Goal: Information Seeking & Learning: Learn about a topic

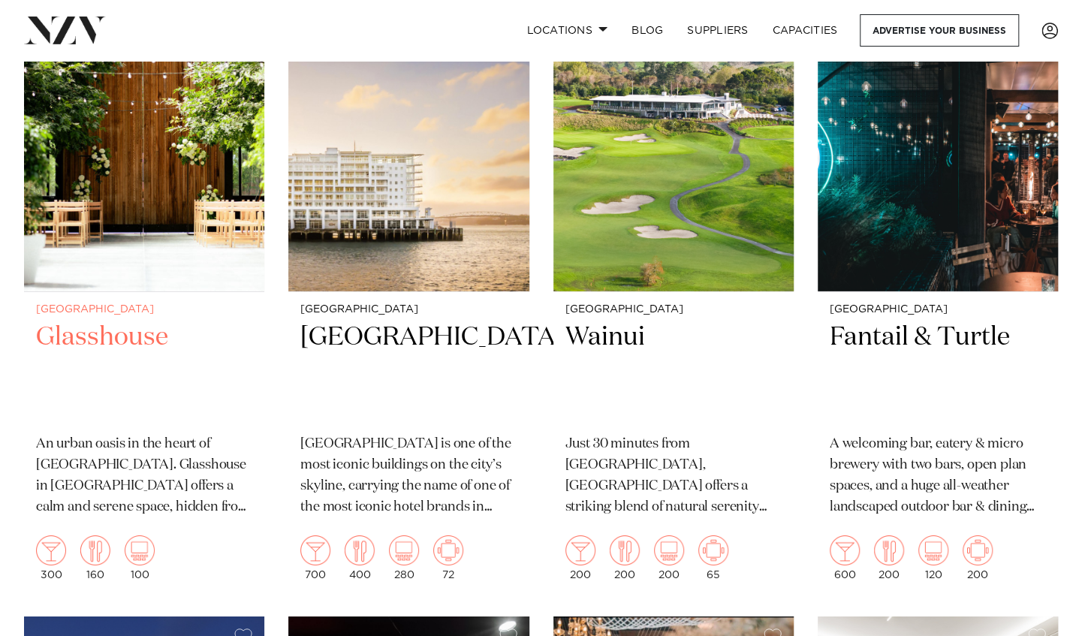
scroll to position [2686, 0]
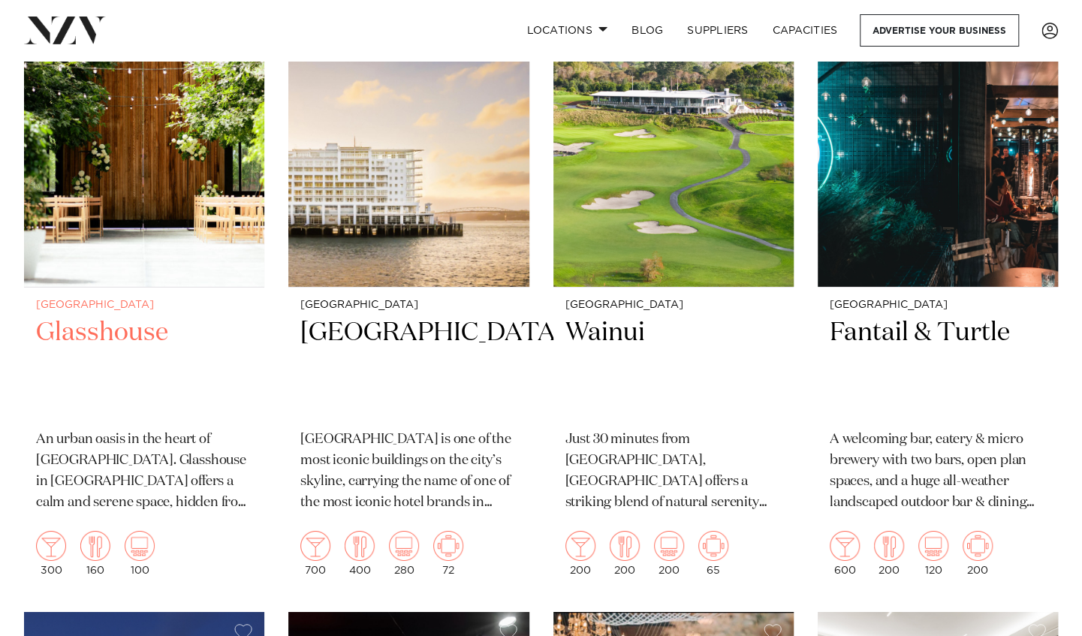
click at [92, 316] on h2 "Glasshouse" at bounding box center [144, 366] width 216 height 101
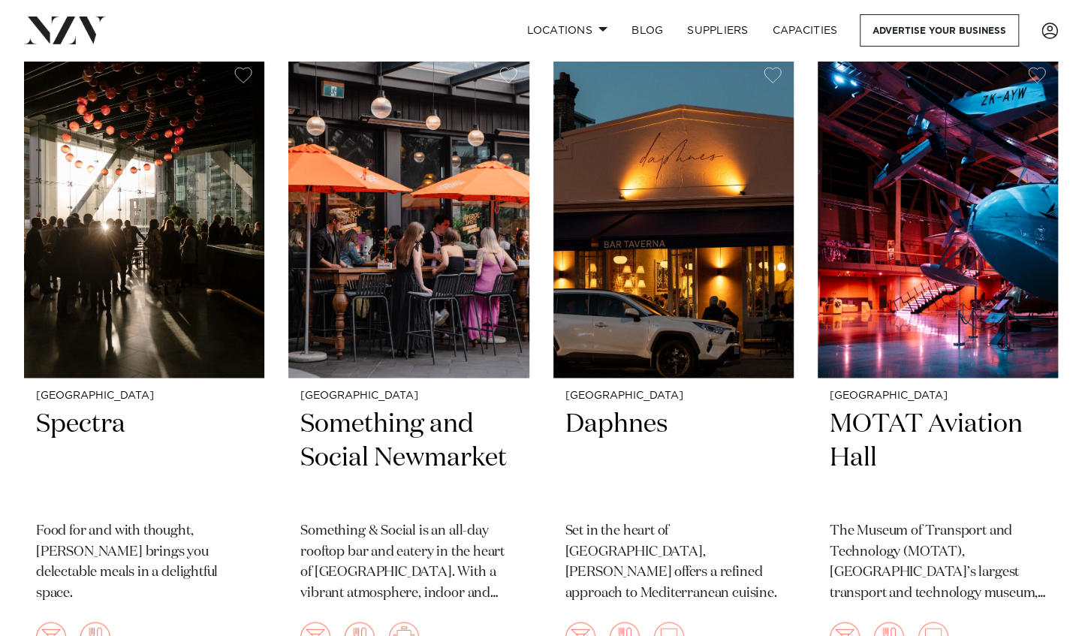
scroll to position [7782, 0]
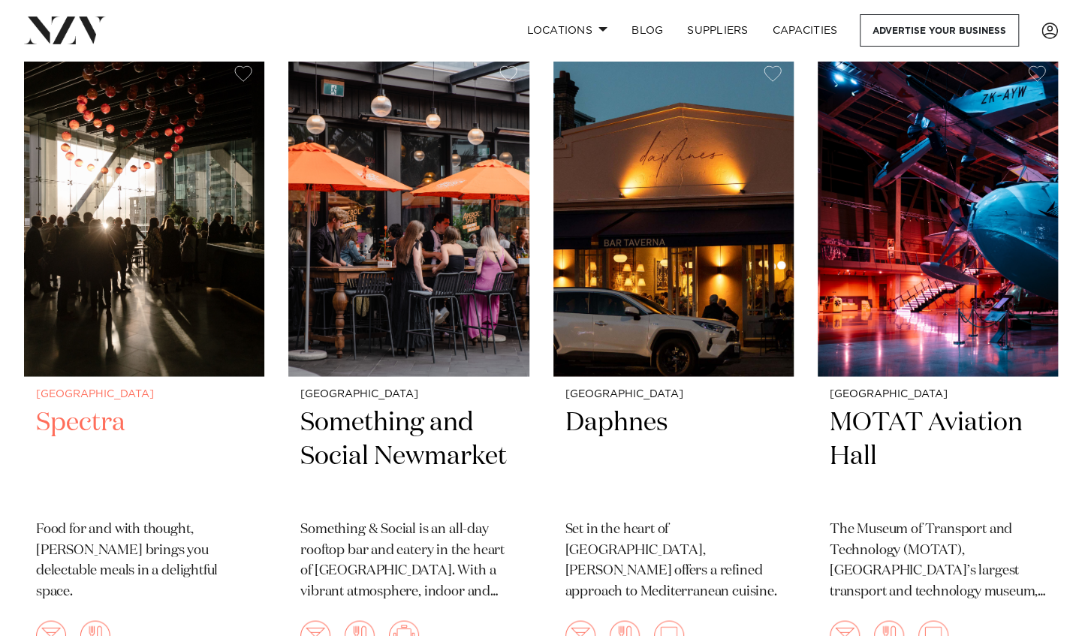
click at [102, 406] on h2 "Spectra" at bounding box center [144, 456] width 216 height 101
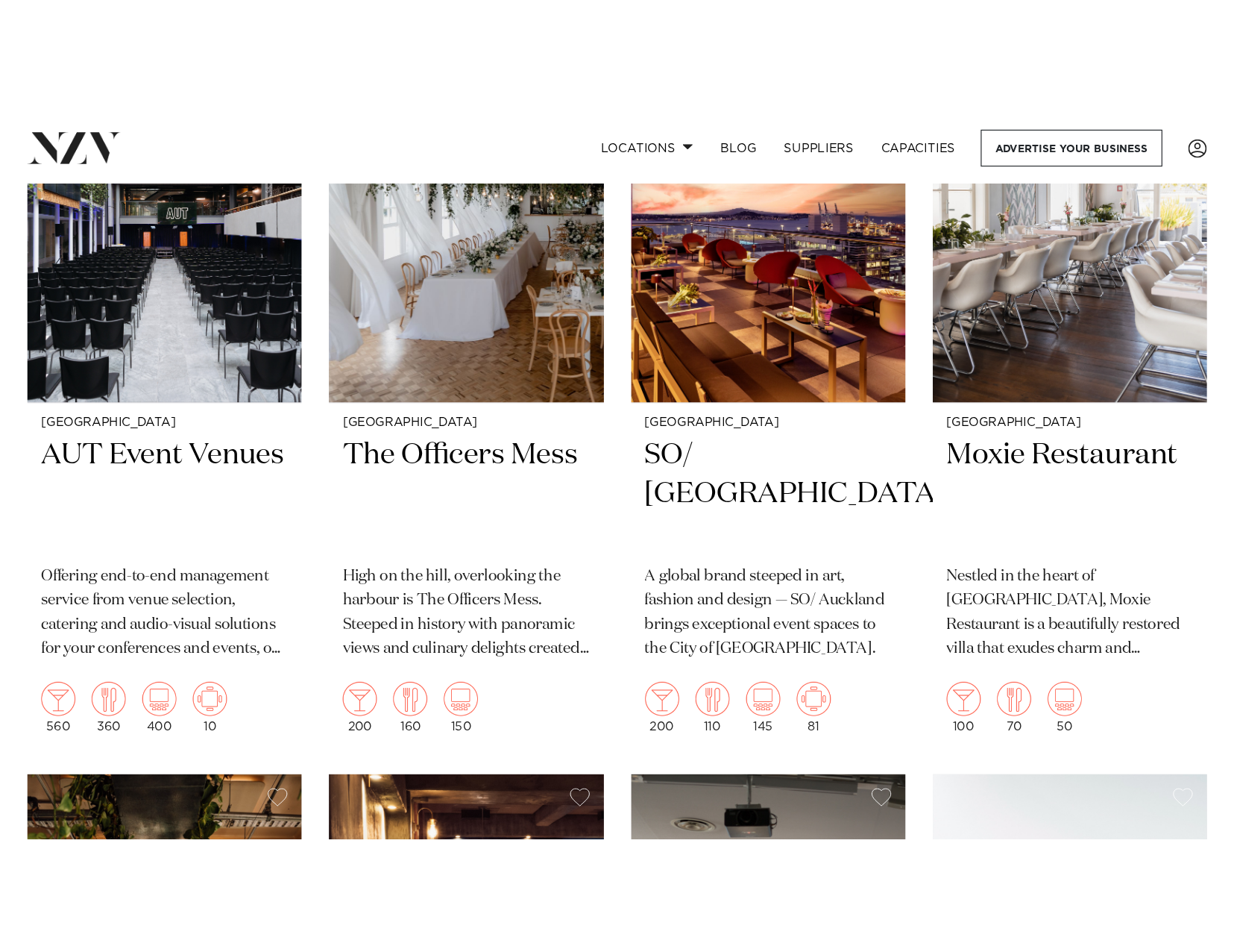
scroll to position [10421, 0]
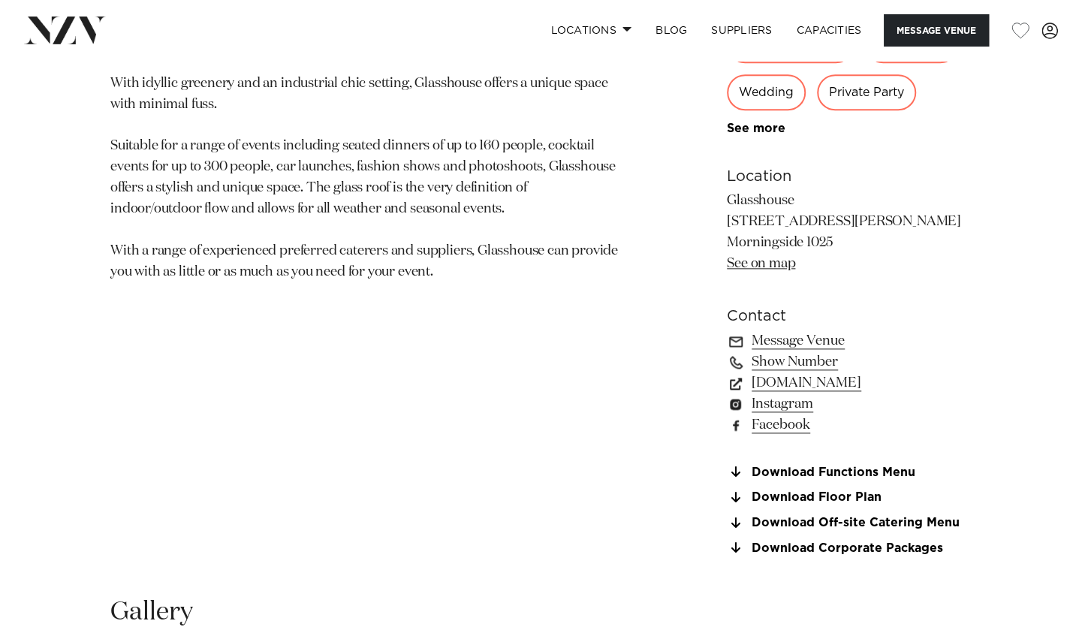
scroll to position [895, 0]
click at [847, 518] on link "Download Off-site Catering Menu" at bounding box center [849, 523] width 245 height 14
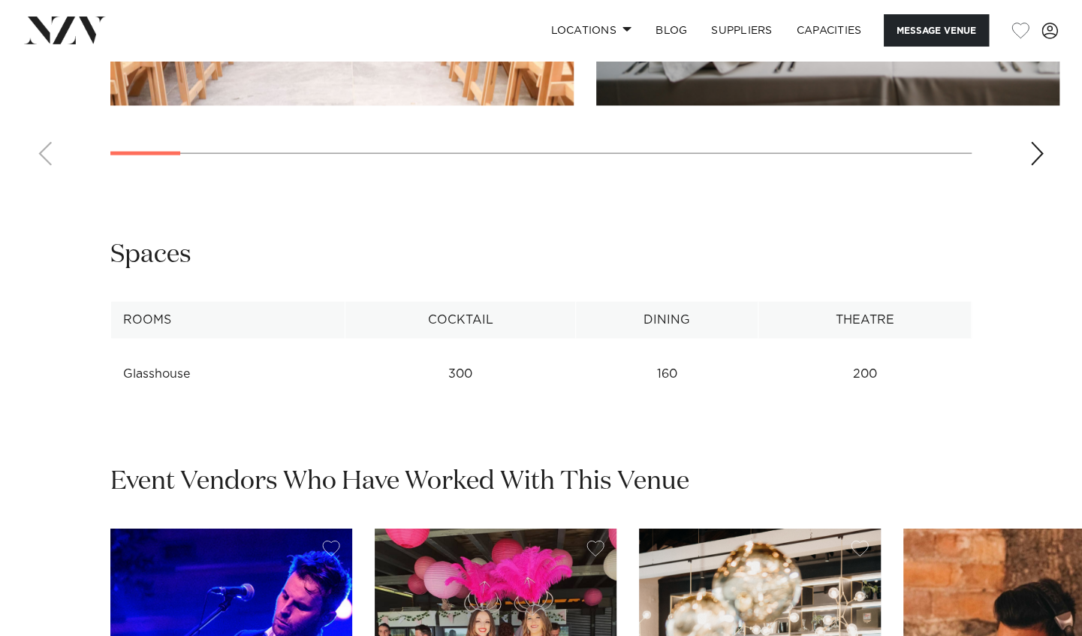
scroll to position [1784, 0]
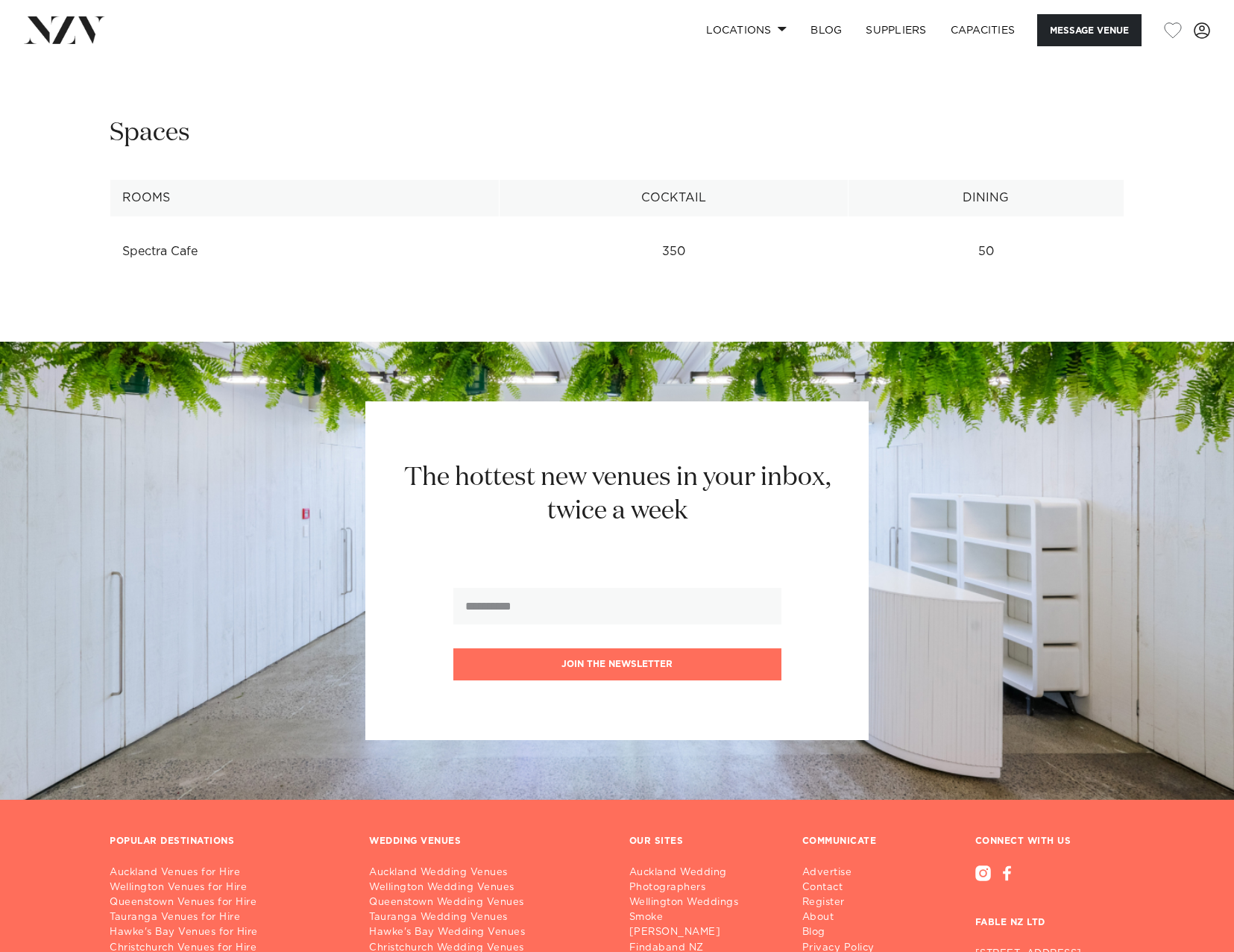
scroll to position [2052, 0]
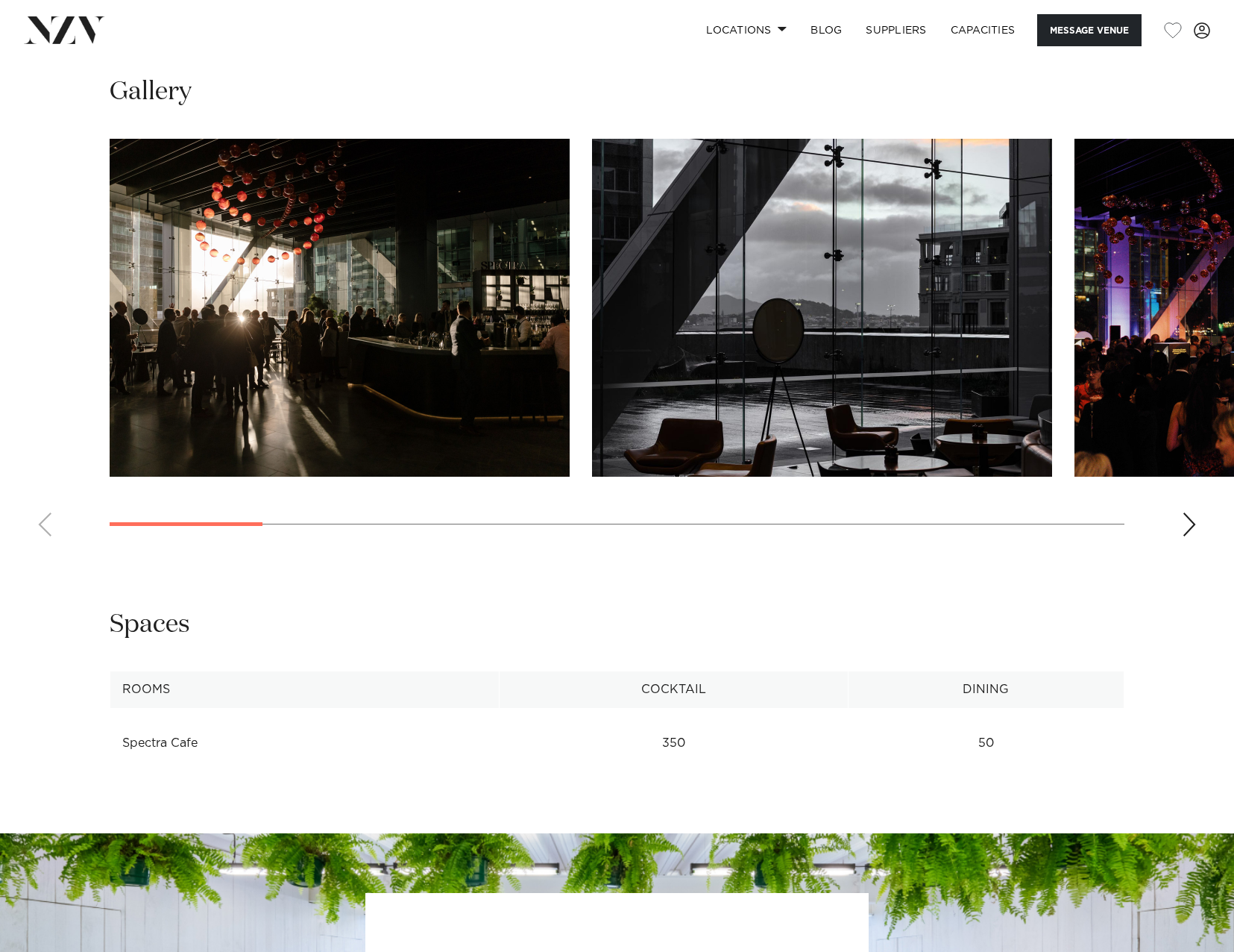
scroll to position [1459, 0]
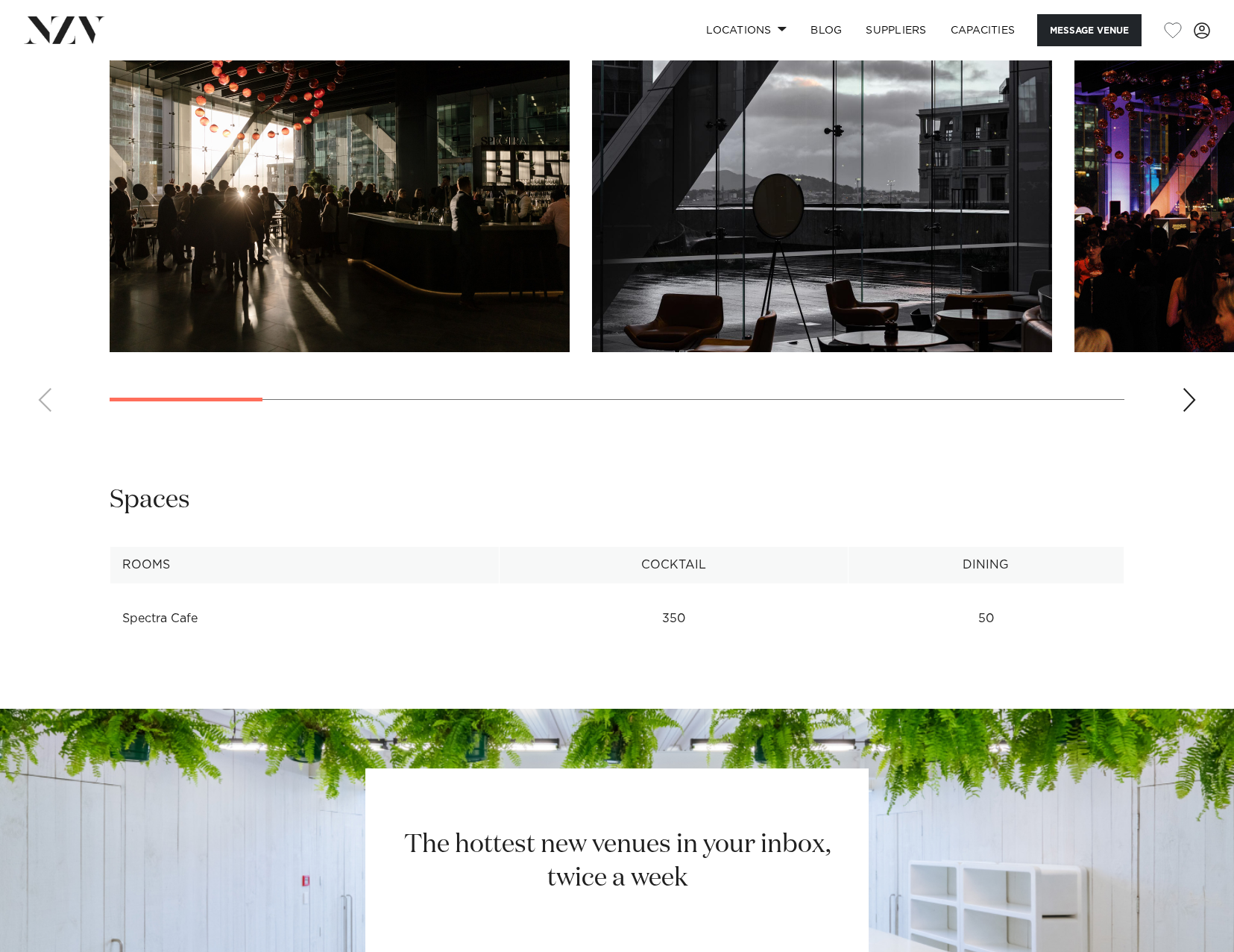
click at [1183, 402] on div "Next slide" at bounding box center [1189, 400] width 15 height 24
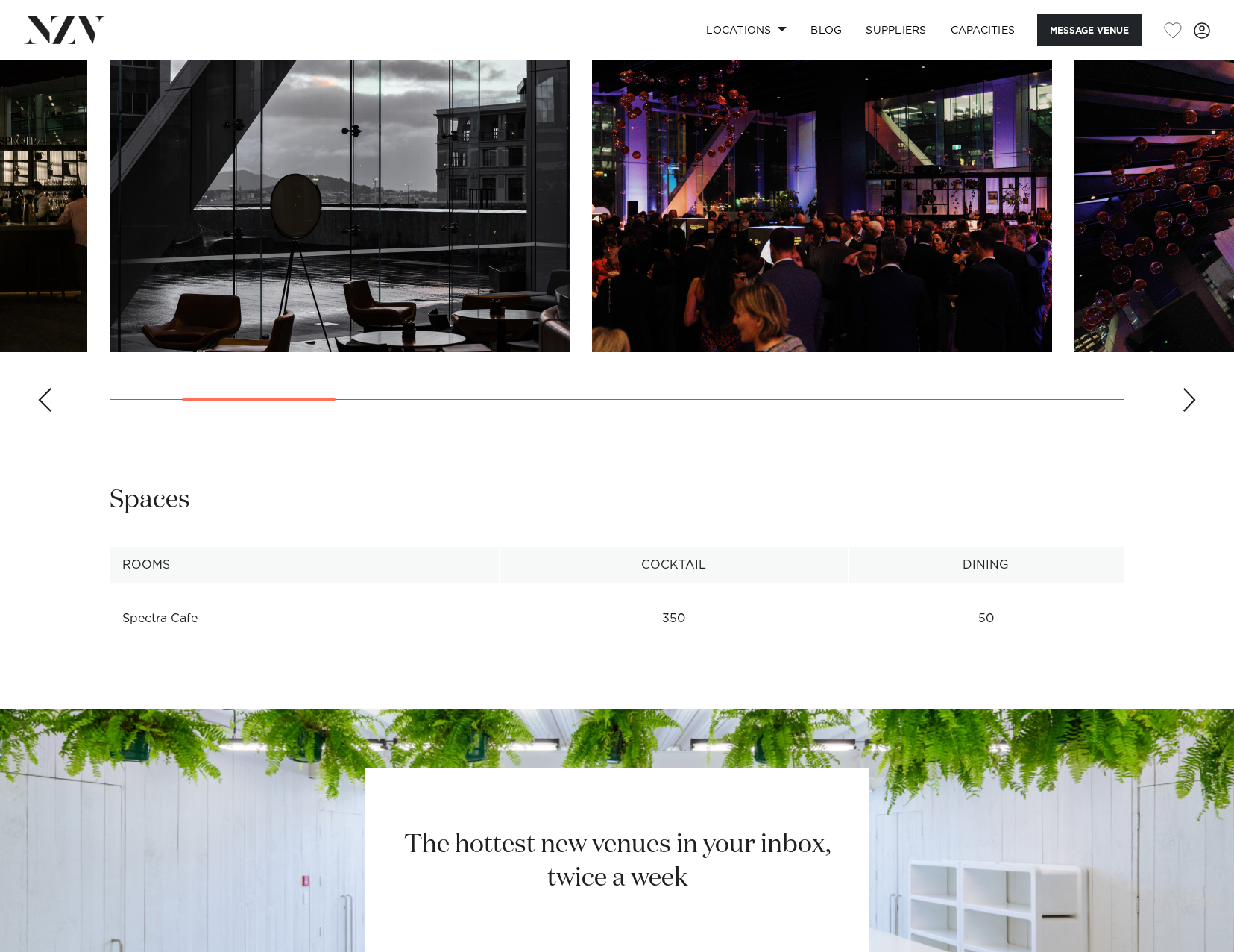
click at [1183, 402] on div "Next slide" at bounding box center [1189, 400] width 15 height 24
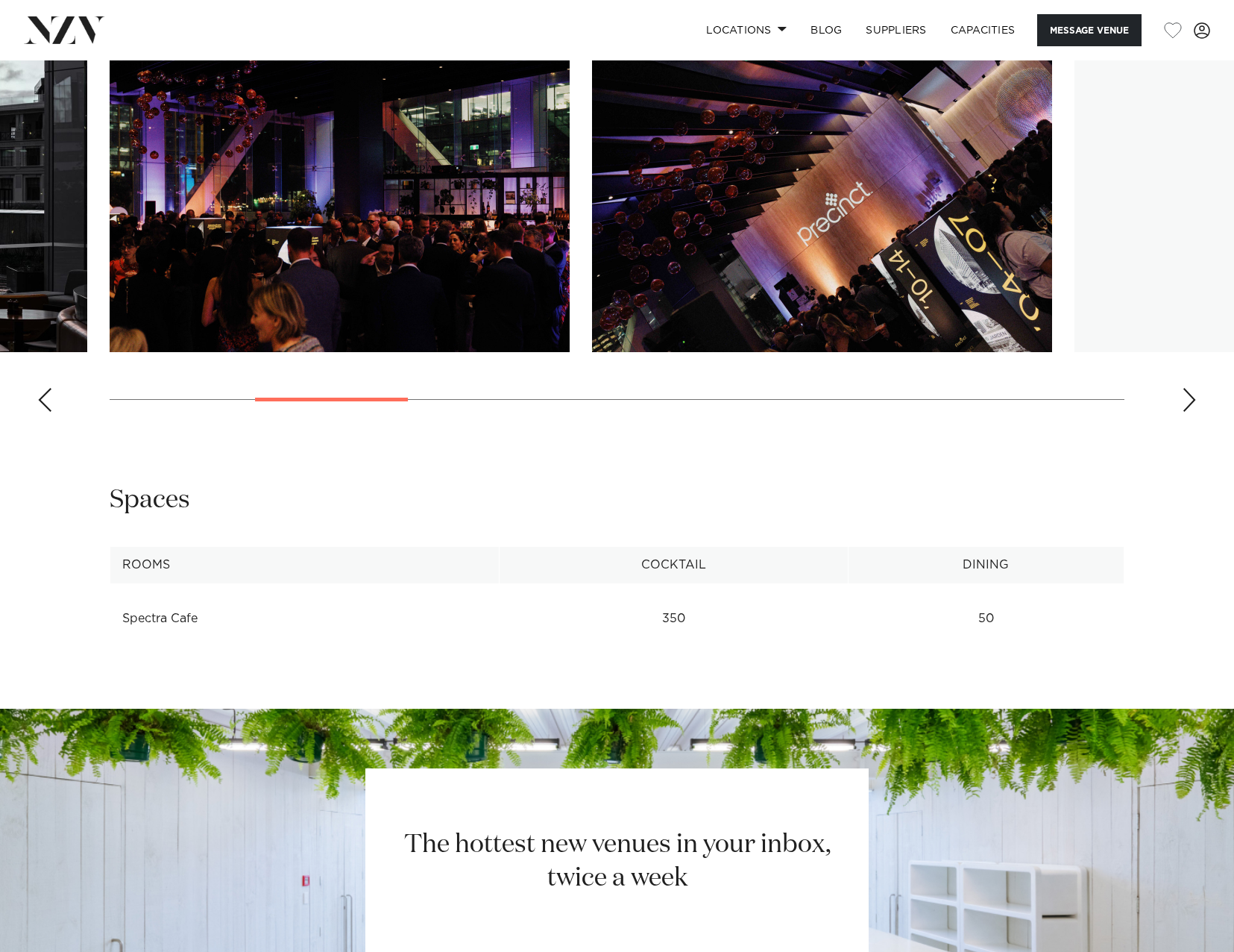
click at [1183, 402] on div "Next slide" at bounding box center [1189, 400] width 15 height 24
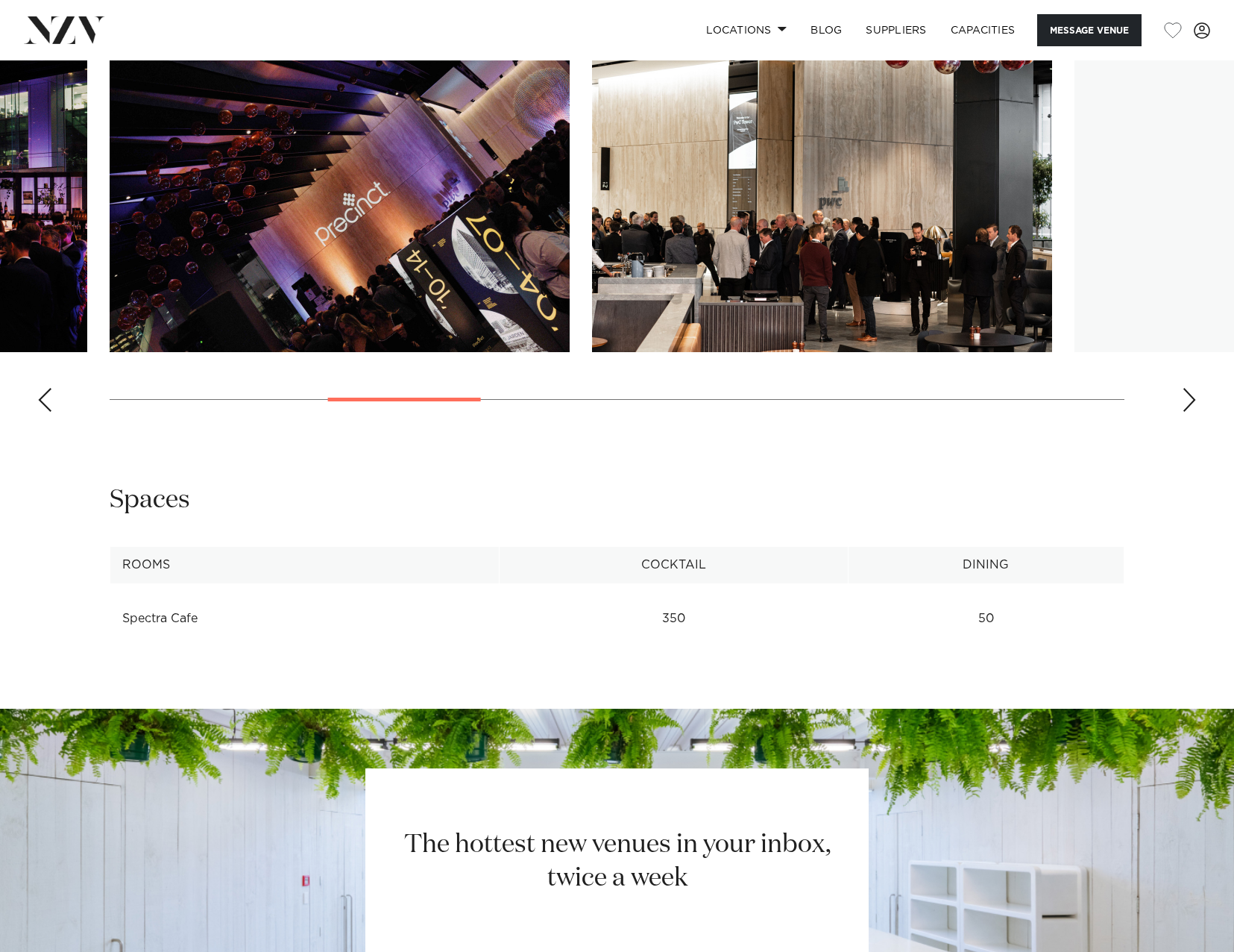
click at [1183, 402] on div "Next slide" at bounding box center [1189, 400] width 15 height 24
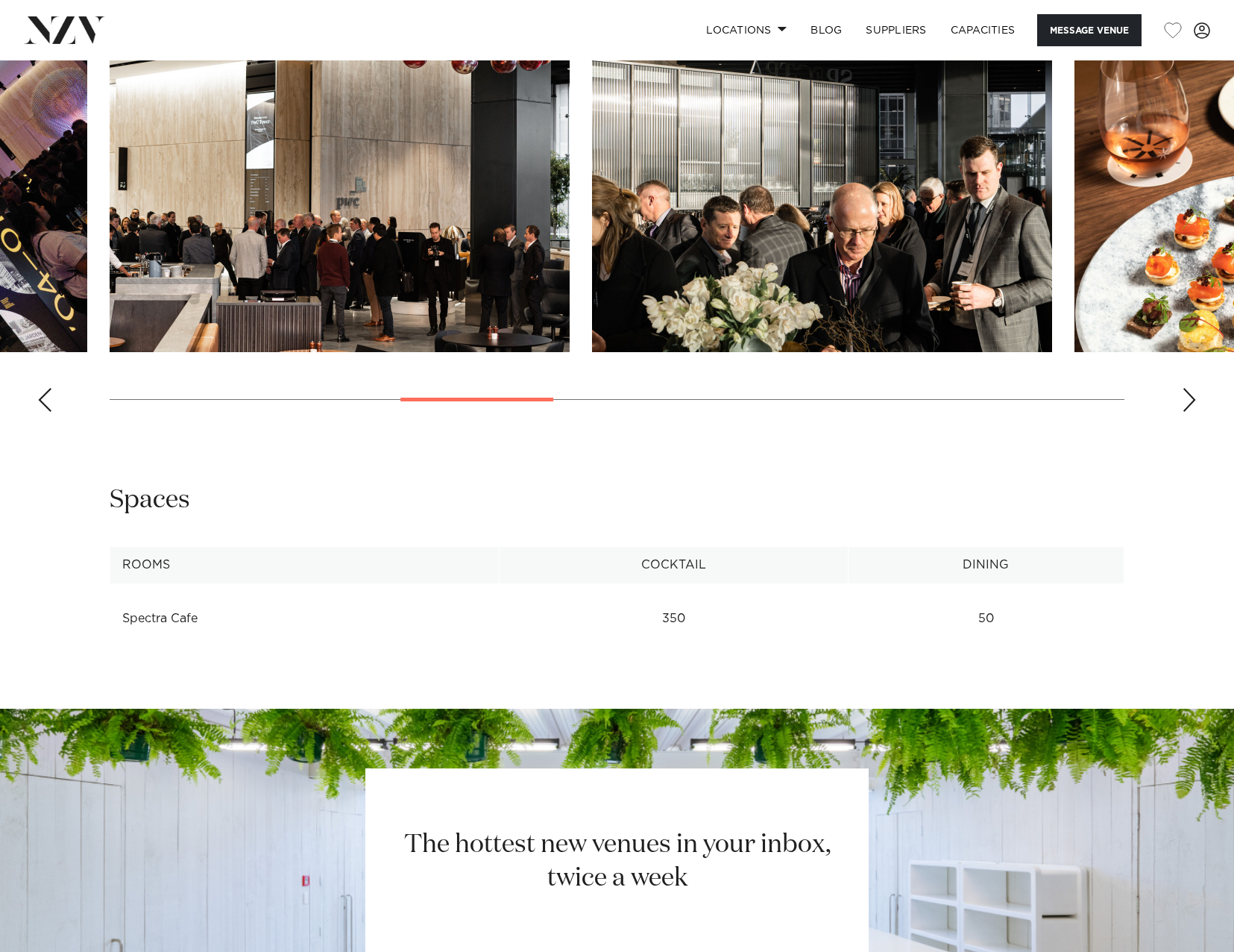
click at [46, 396] on div "Previous slide" at bounding box center [45, 400] width 15 height 24
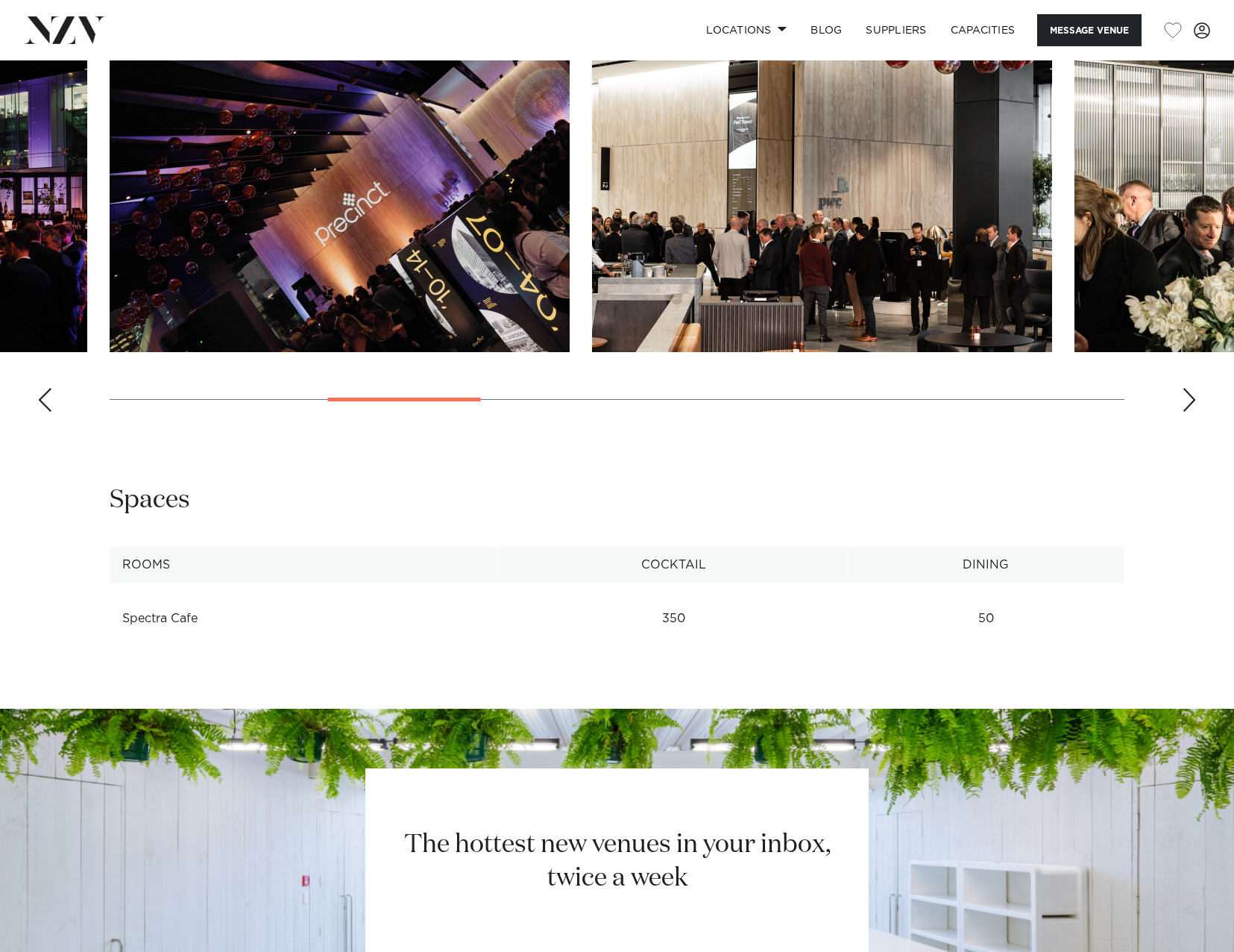
click at [1178, 397] on swiper-container at bounding box center [617, 218] width 1234 height 409
click at [1195, 401] on div "Next slide" at bounding box center [1189, 400] width 15 height 24
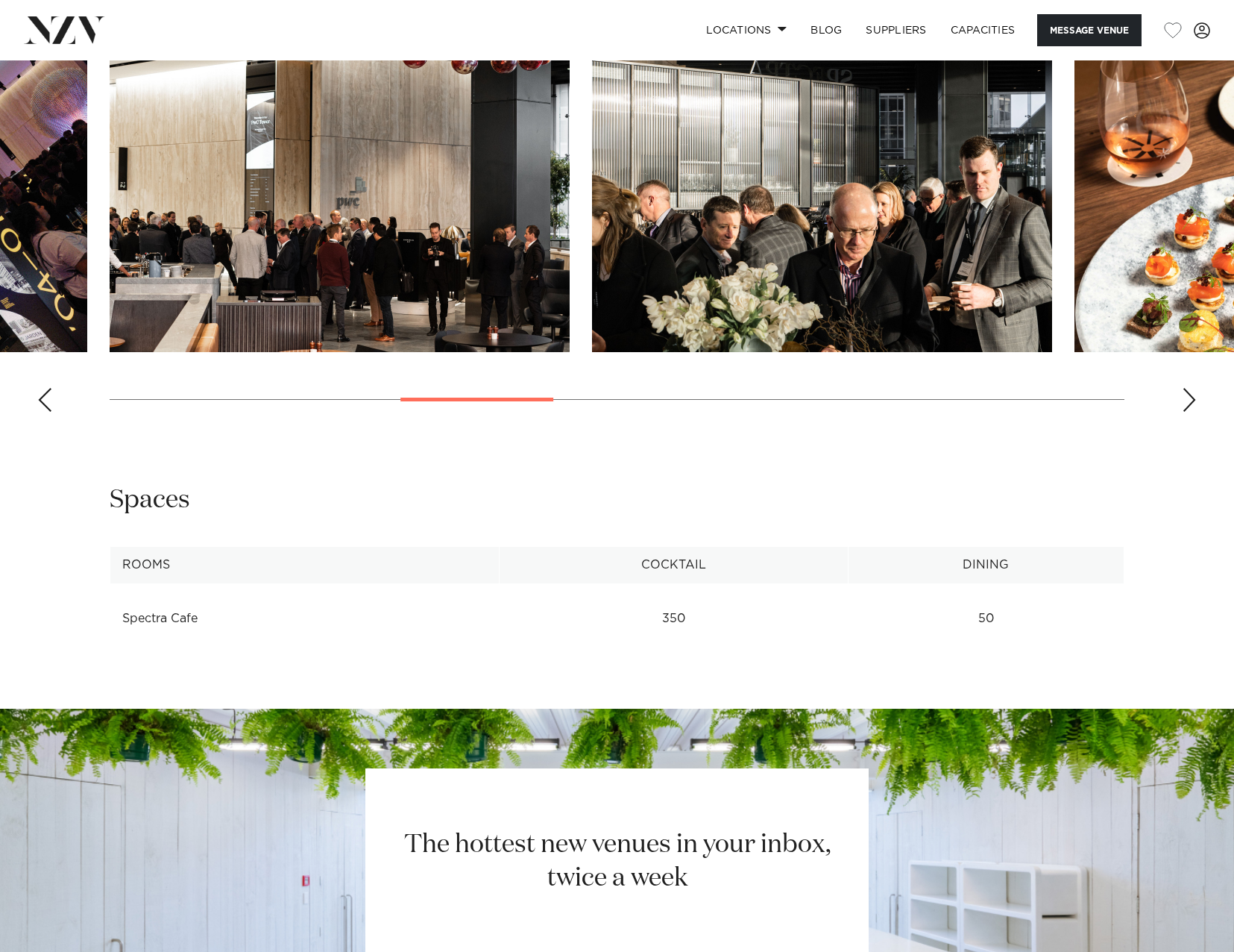
click at [1195, 401] on div "Next slide" at bounding box center [1189, 400] width 15 height 24
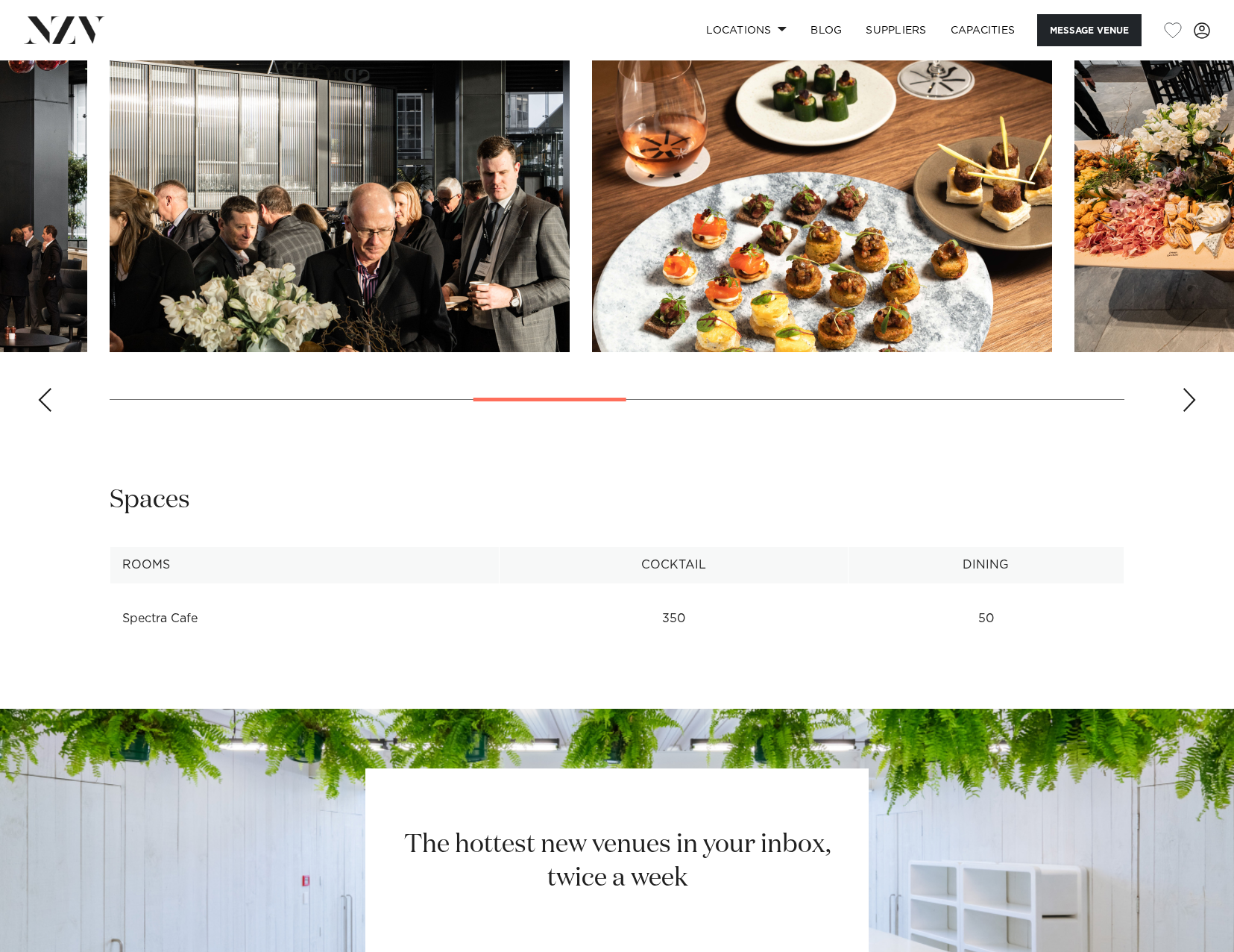
click at [1195, 401] on div "Next slide" at bounding box center [1189, 400] width 15 height 24
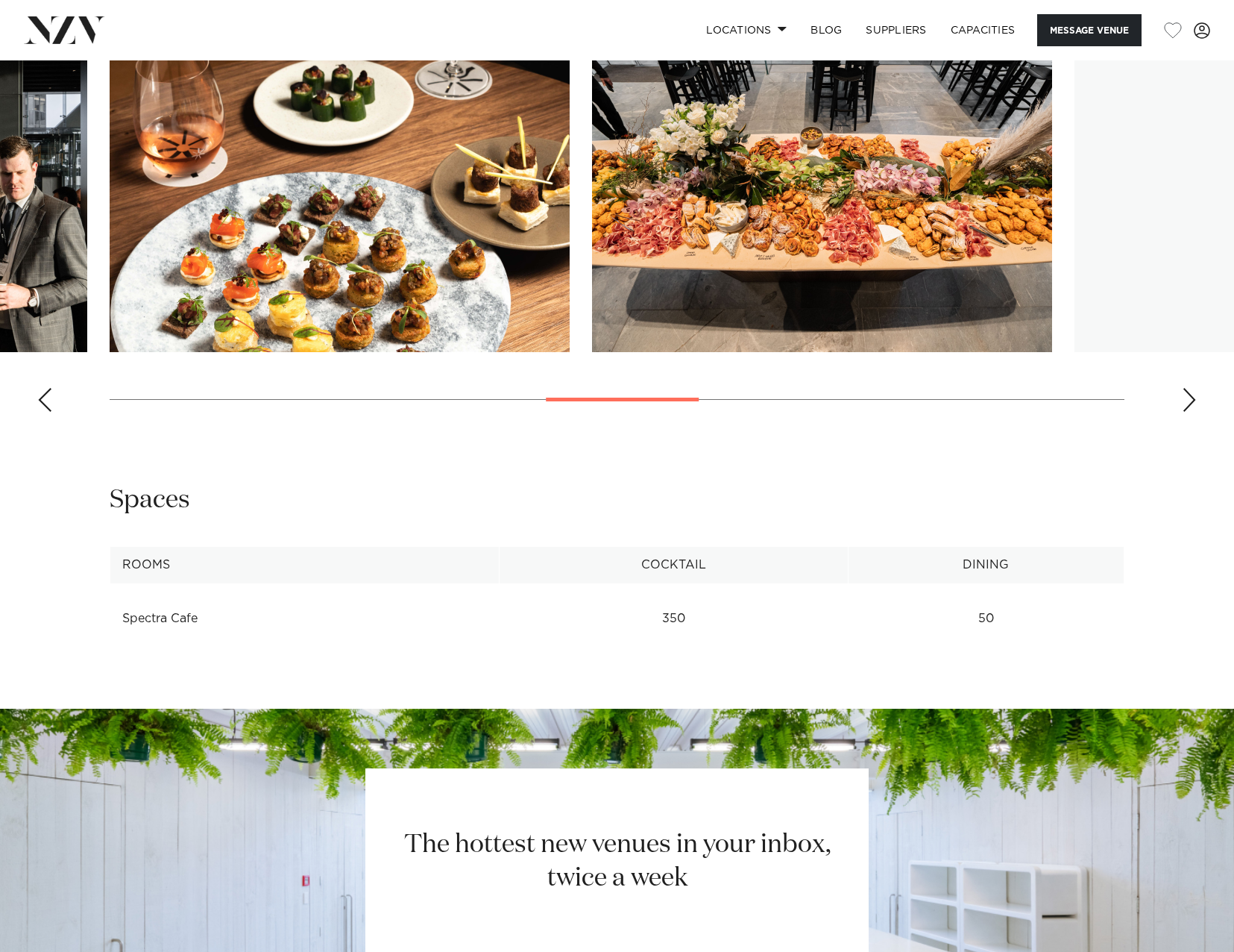
click at [1195, 401] on div "Next slide" at bounding box center [1189, 400] width 15 height 24
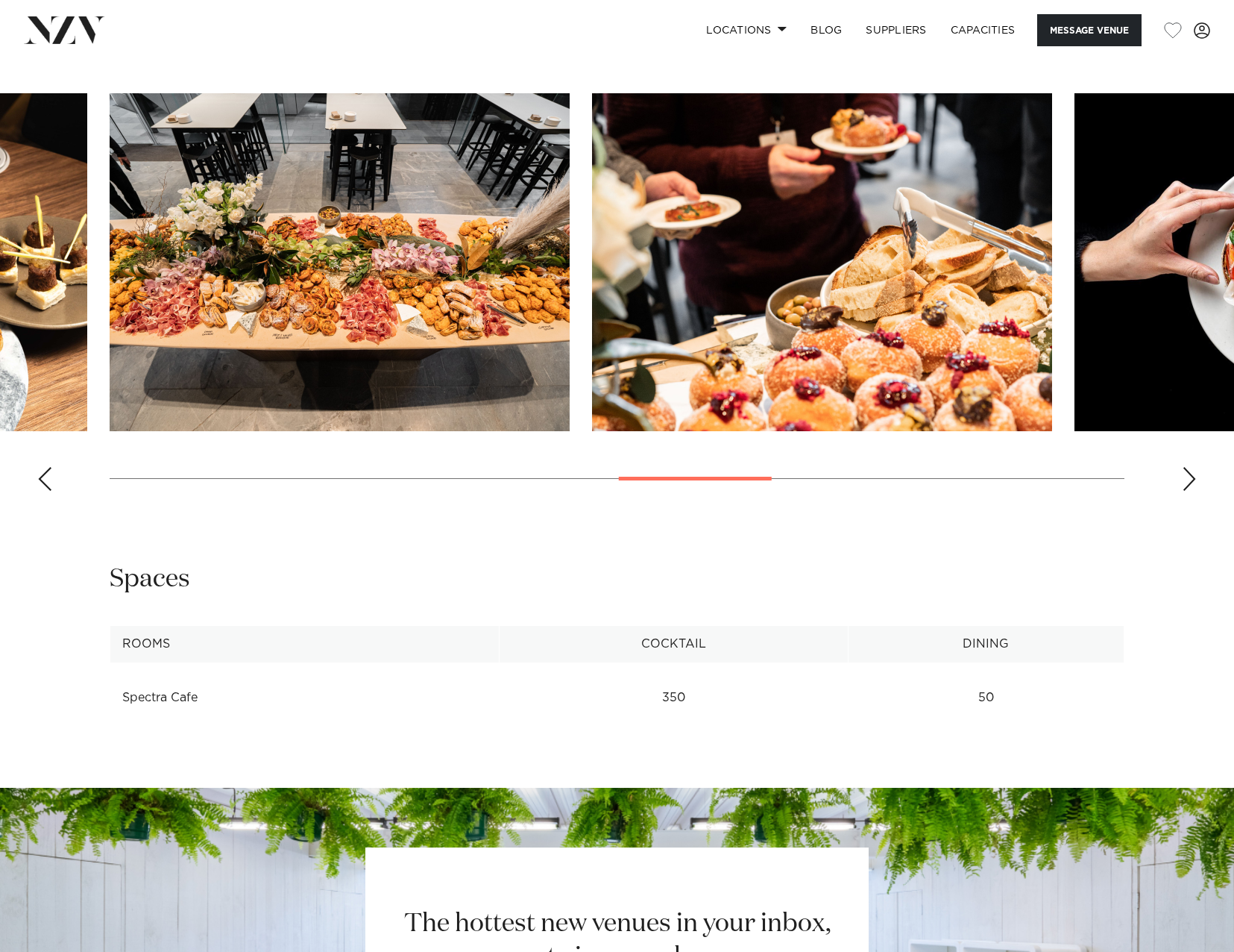
scroll to position [1380, 0]
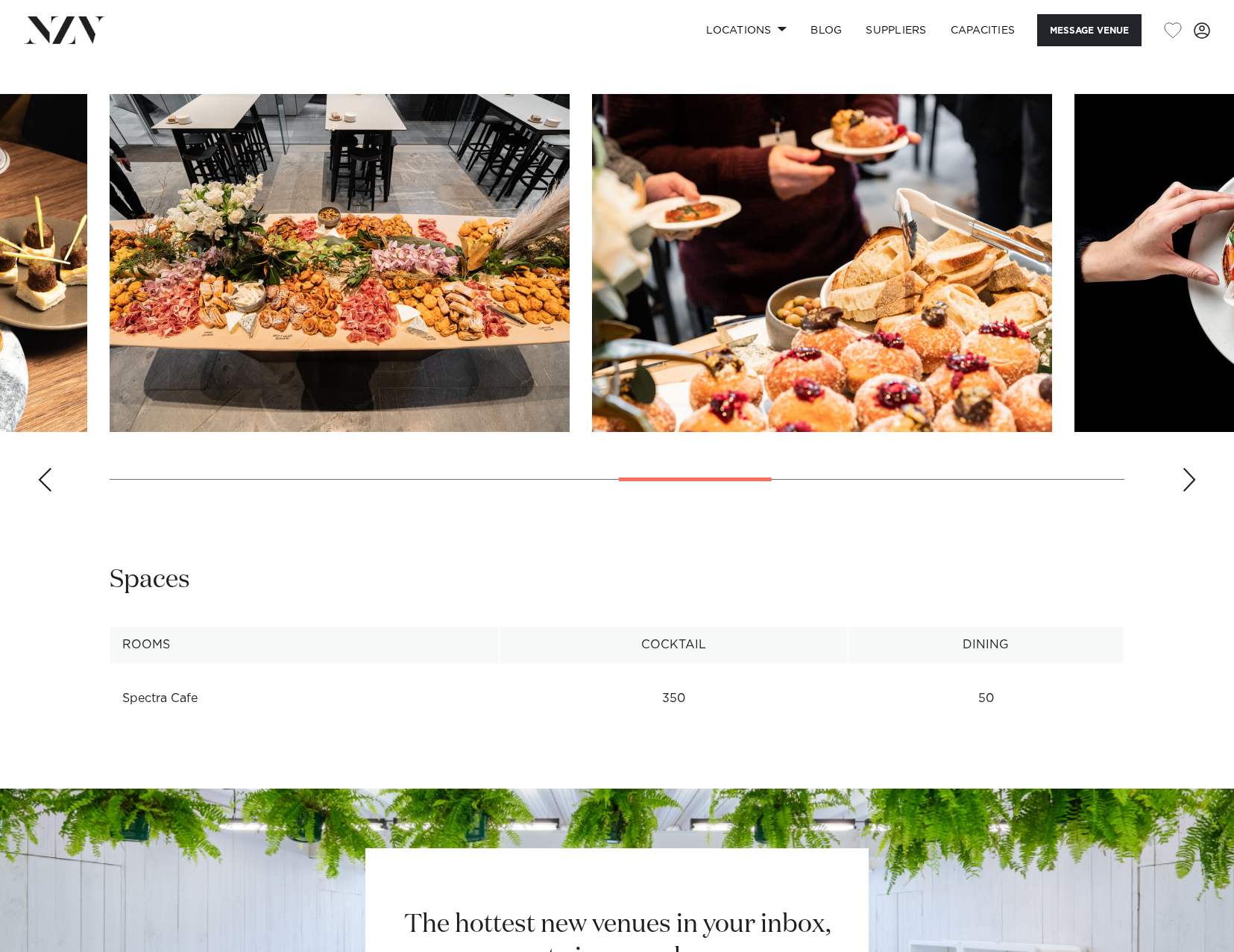
click at [1192, 476] on div "Next slide" at bounding box center [1189, 479] width 15 height 24
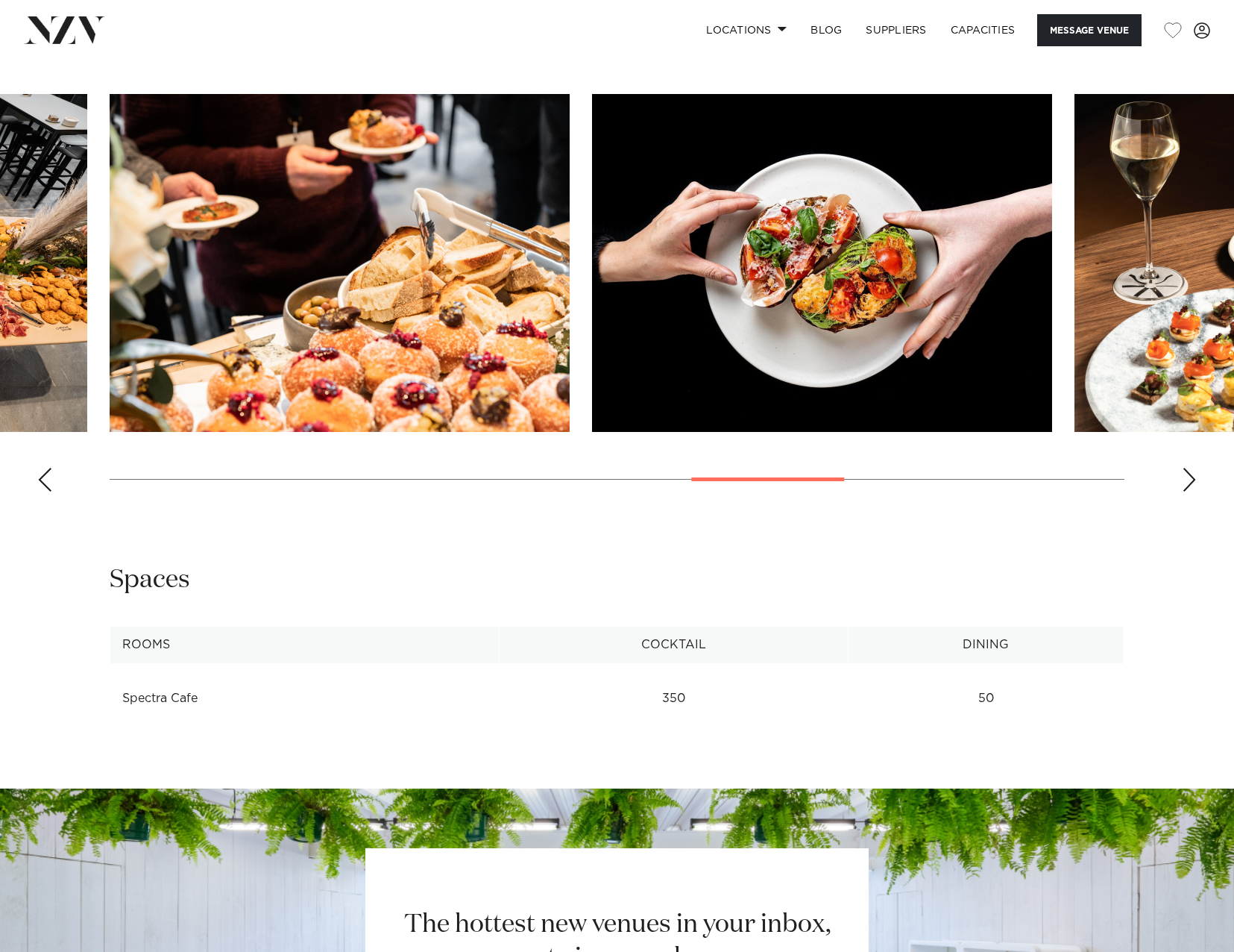
click at [1192, 476] on div "Next slide" at bounding box center [1189, 479] width 15 height 24
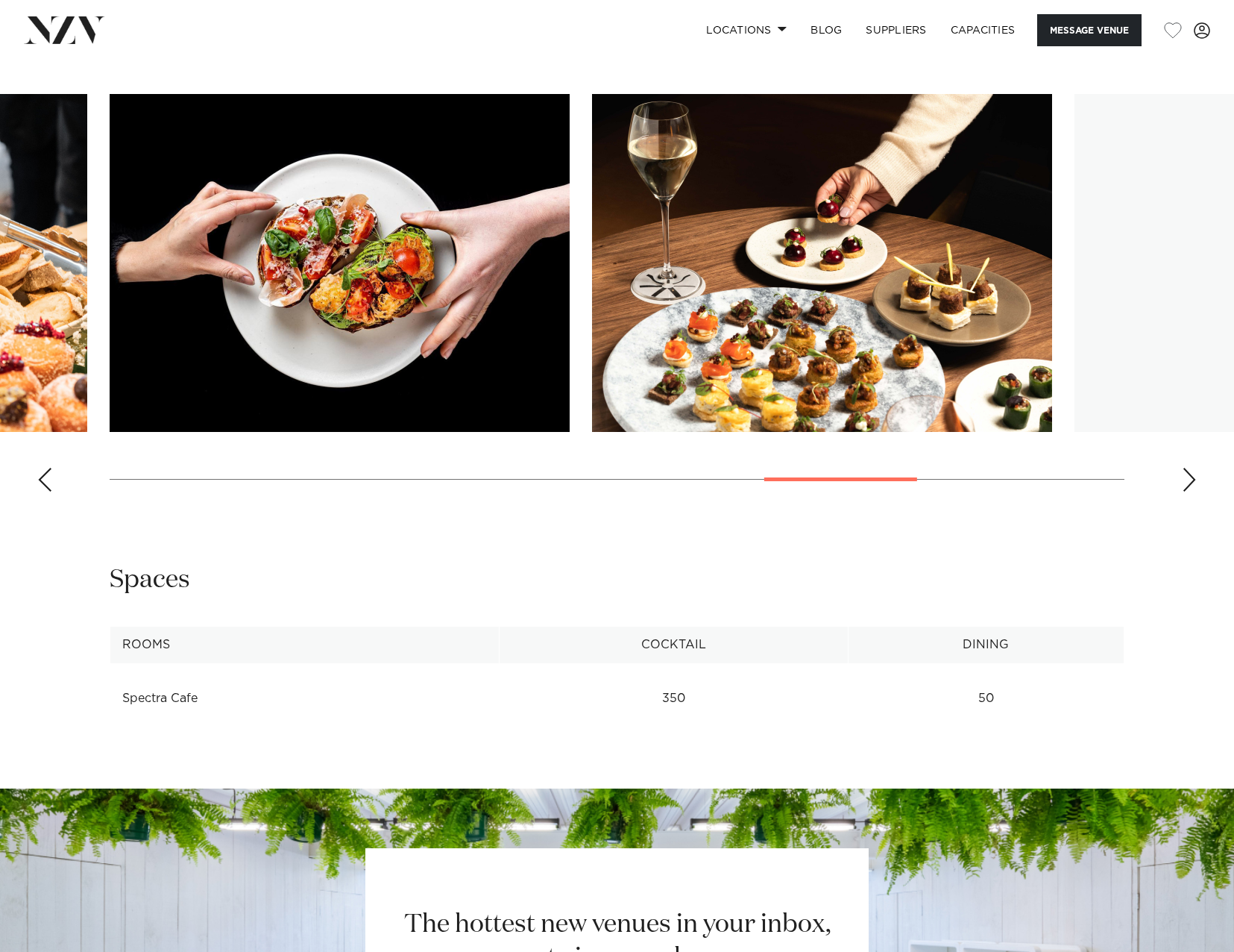
click at [1192, 476] on div "Next slide" at bounding box center [1189, 479] width 15 height 24
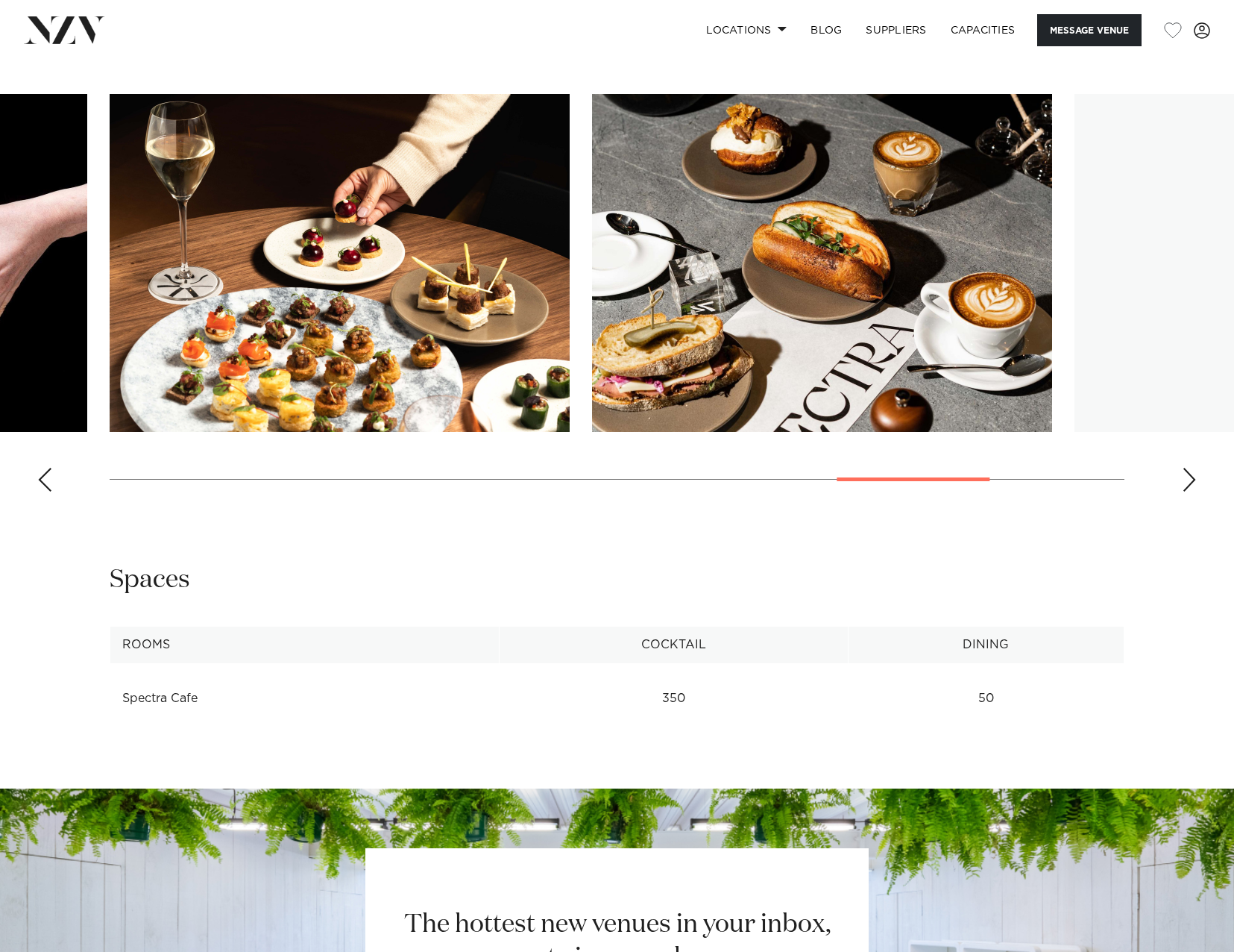
click at [1192, 476] on div "Next slide" at bounding box center [1189, 479] width 15 height 24
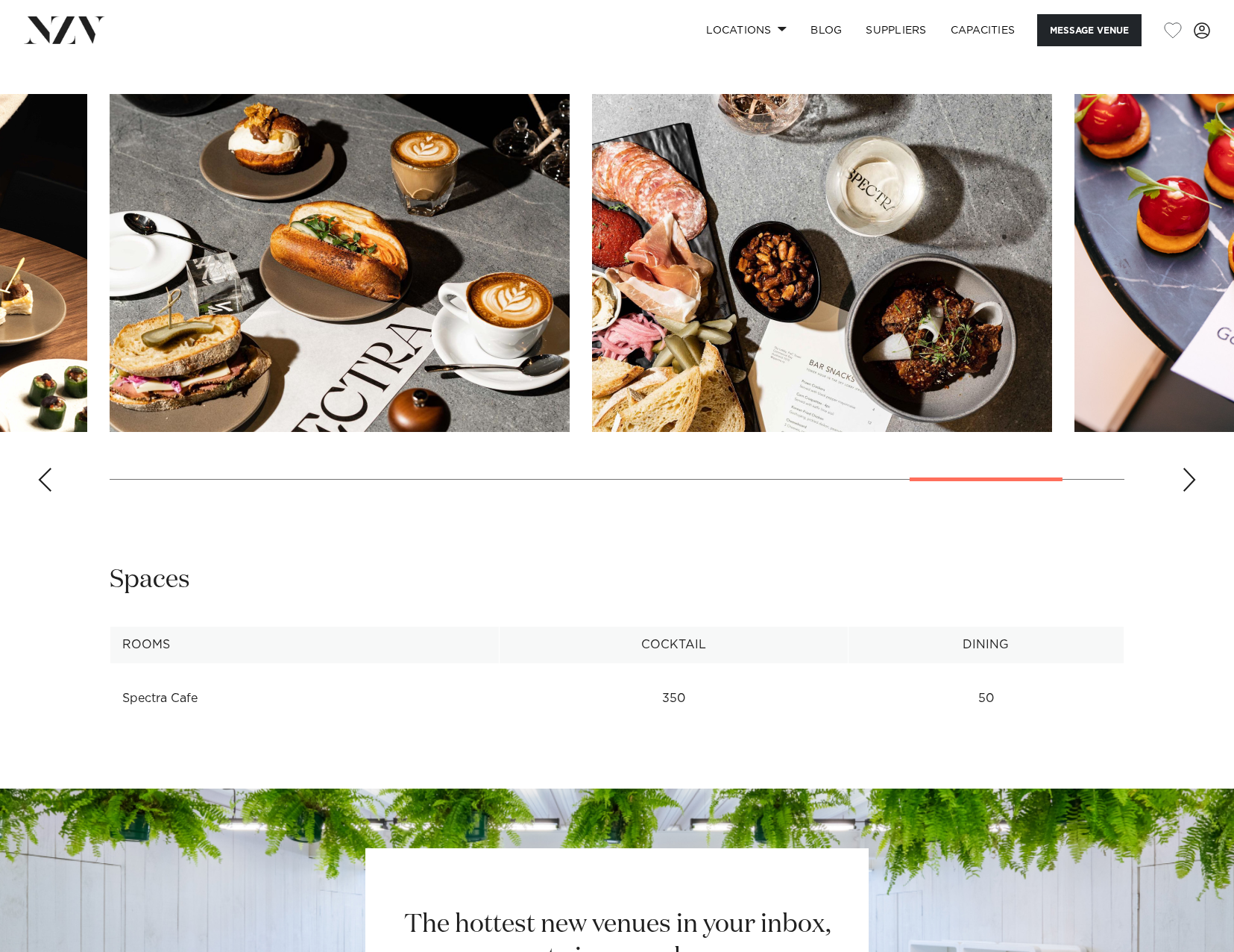
click at [1185, 480] on div "Next slide" at bounding box center [1189, 479] width 15 height 24
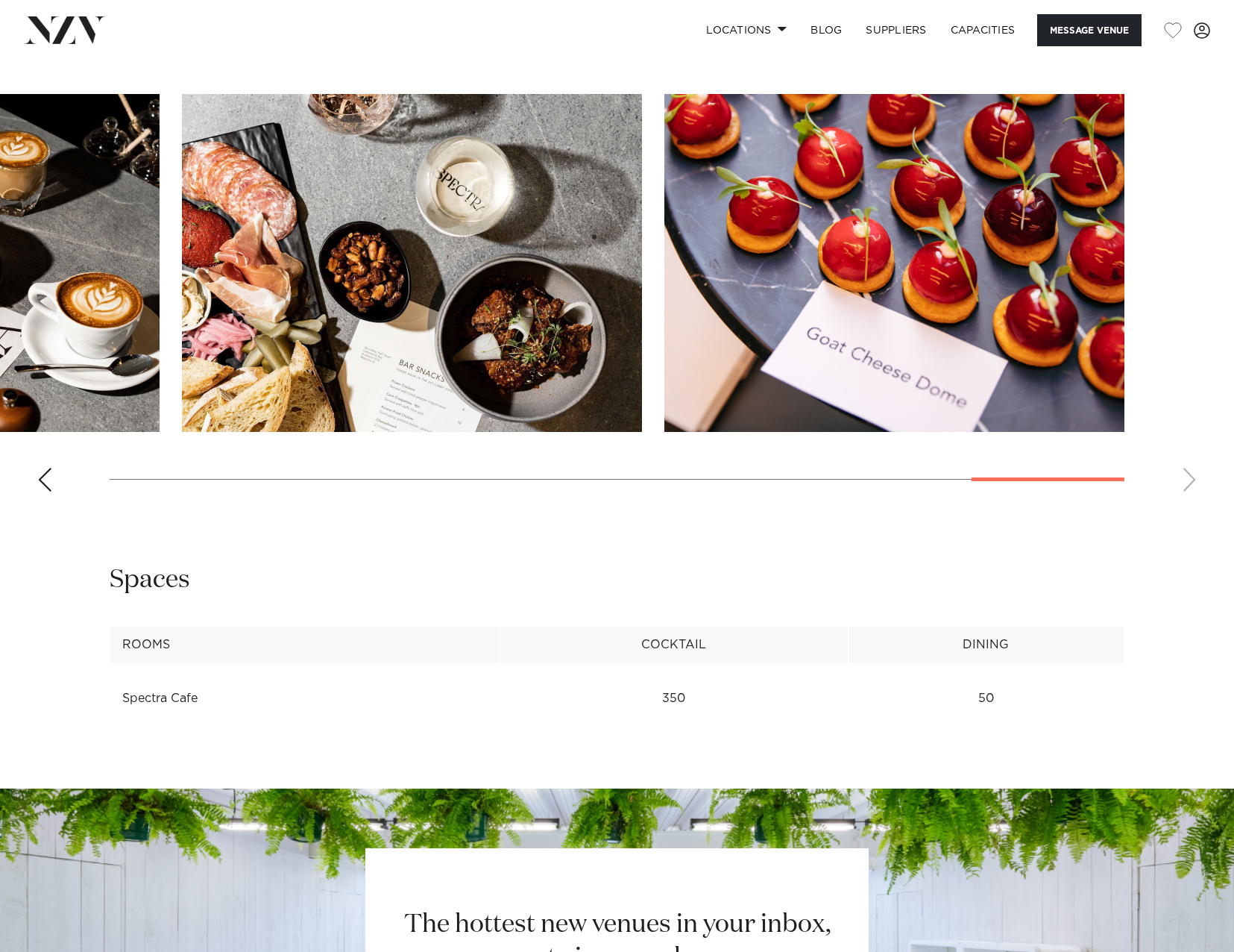
click at [1185, 480] on swiper-container at bounding box center [617, 299] width 1234 height 409
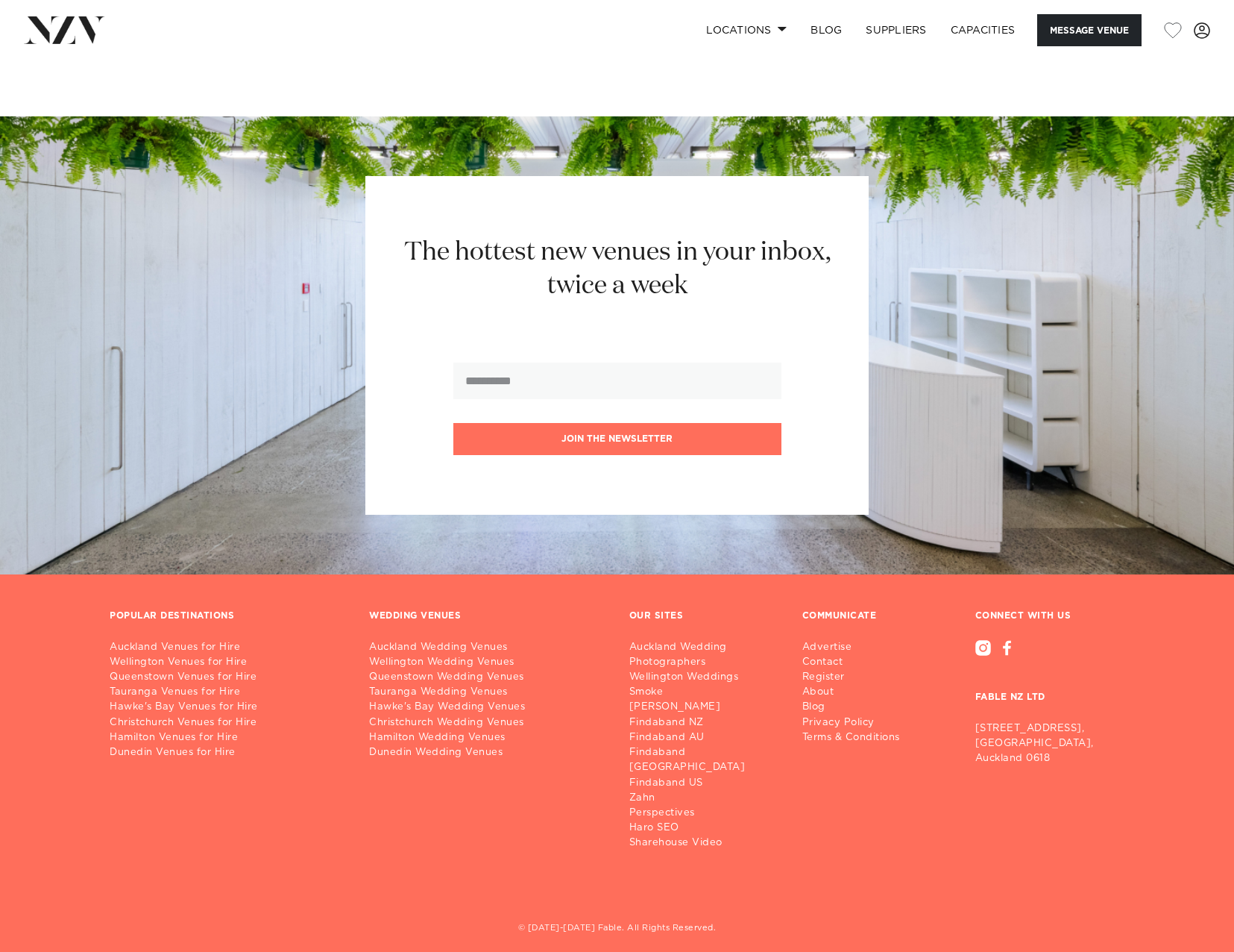
scroll to position [2052, 0]
